Goal: Find specific page/section: Find specific page/section

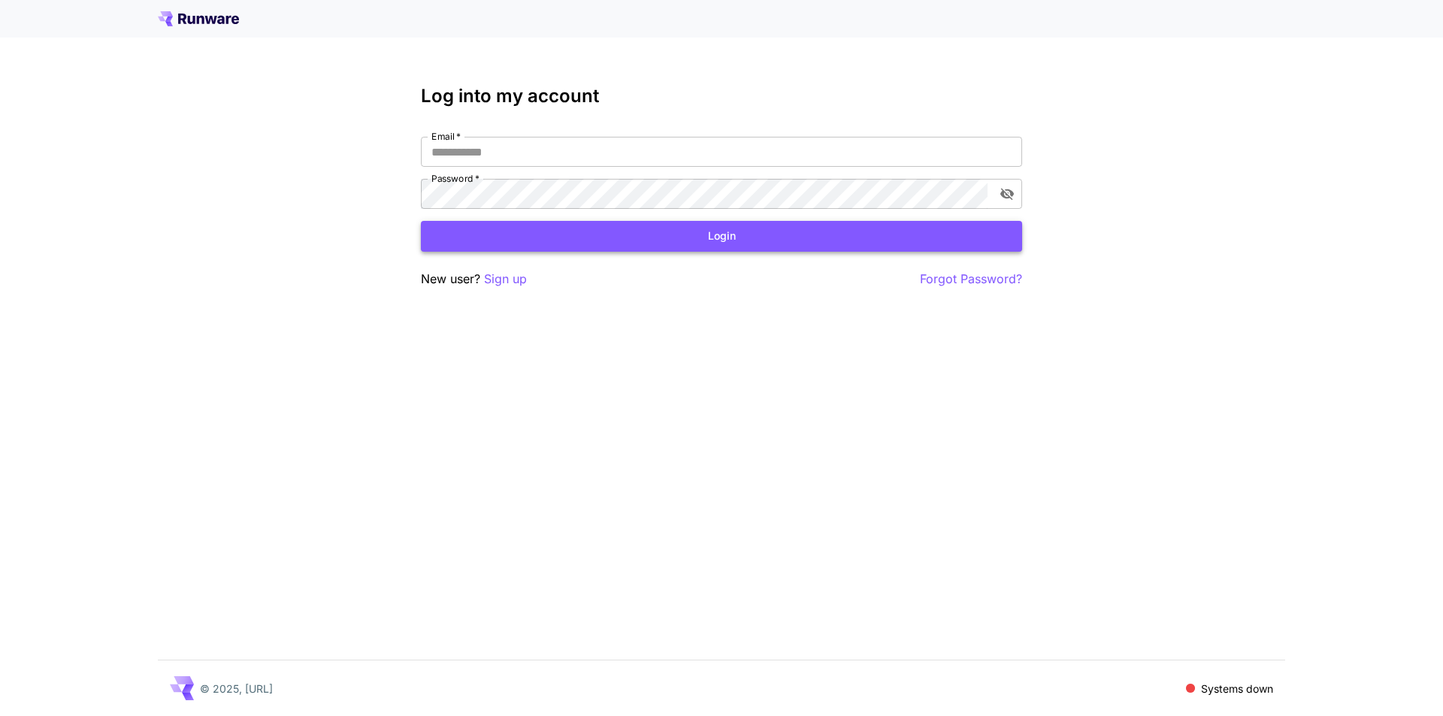
type input "**********"
click at [658, 244] on button "Login" at bounding box center [721, 236] width 601 height 31
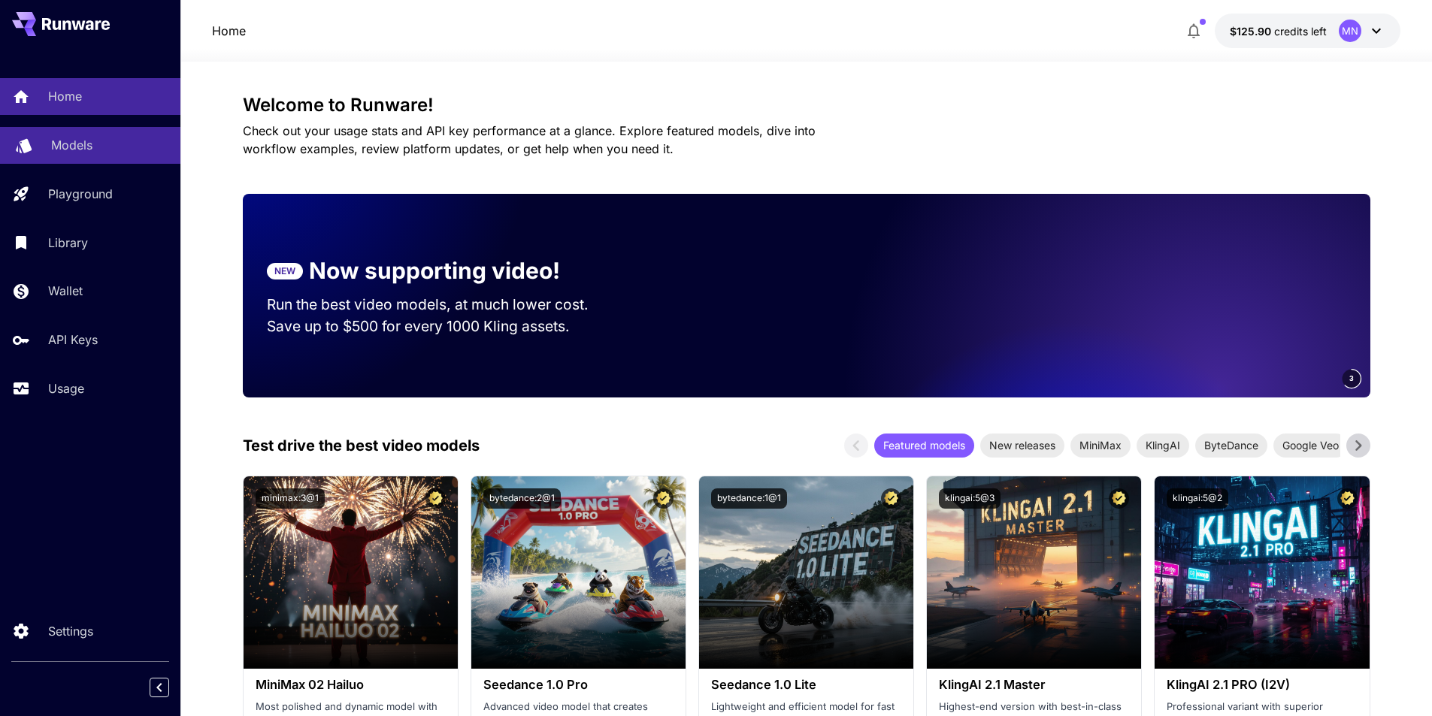
click at [77, 154] on p "Models" at bounding box center [71, 145] width 41 height 18
